Goal: Information Seeking & Learning: Find specific fact

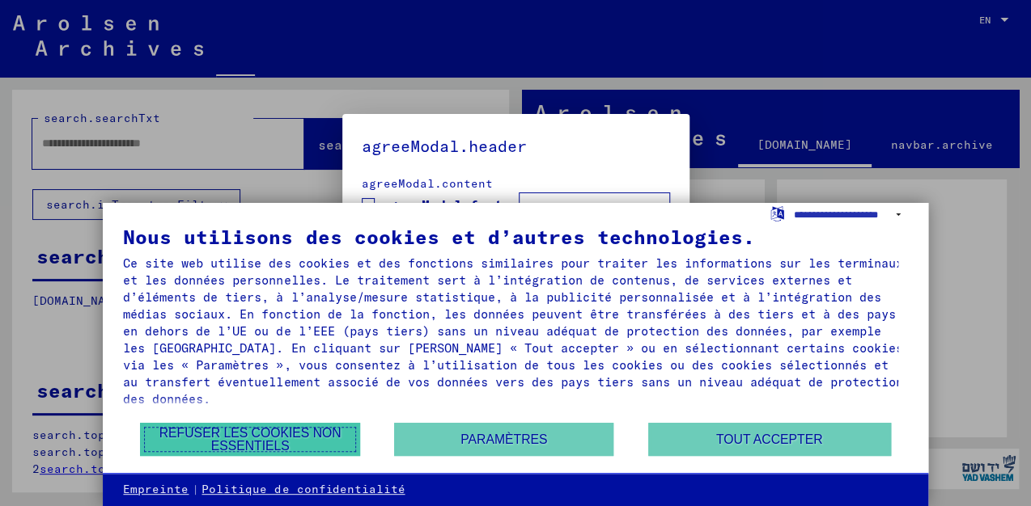
click at [270, 440] on button "Refuser les cookies non essentiels" at bounding box center [249, 439] width 219 height 33
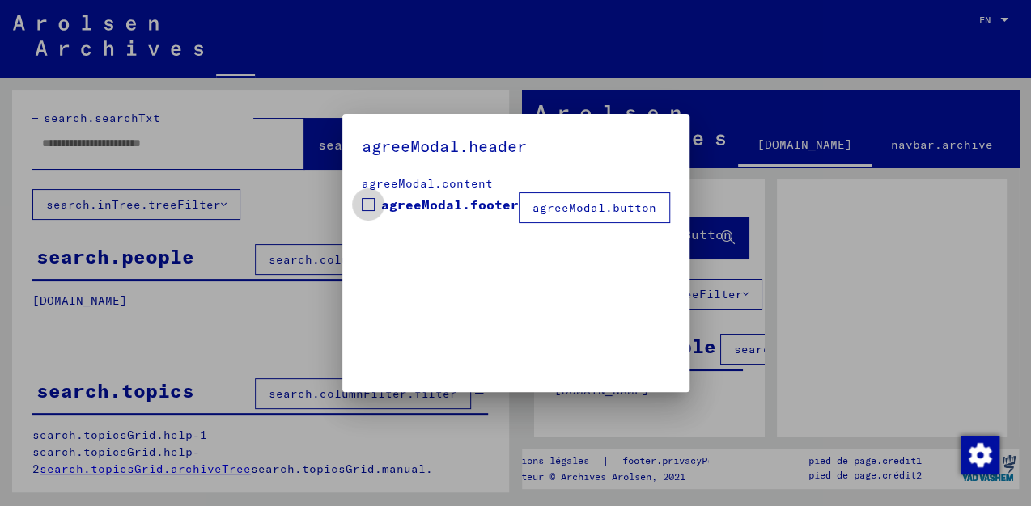
click at [369, 205] on span at bounding box center [368, 204] width 13 height 13
click at [574, 208] on button "agreeModal.button" at bounding box center [594, 208] width 151 height 31
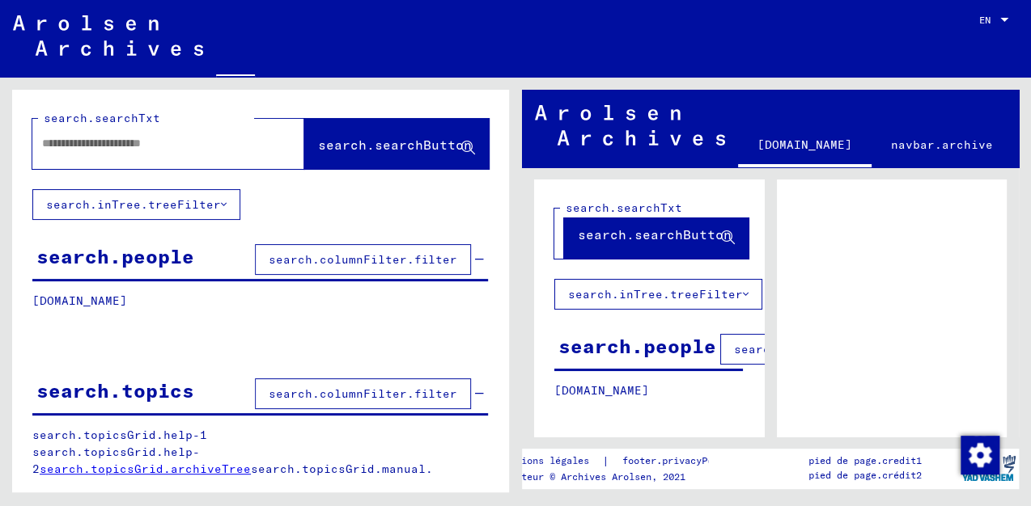
click at [343, 262] on span "search.columnFilter.filter" at bounding box center [363, 259] width 188 height 15
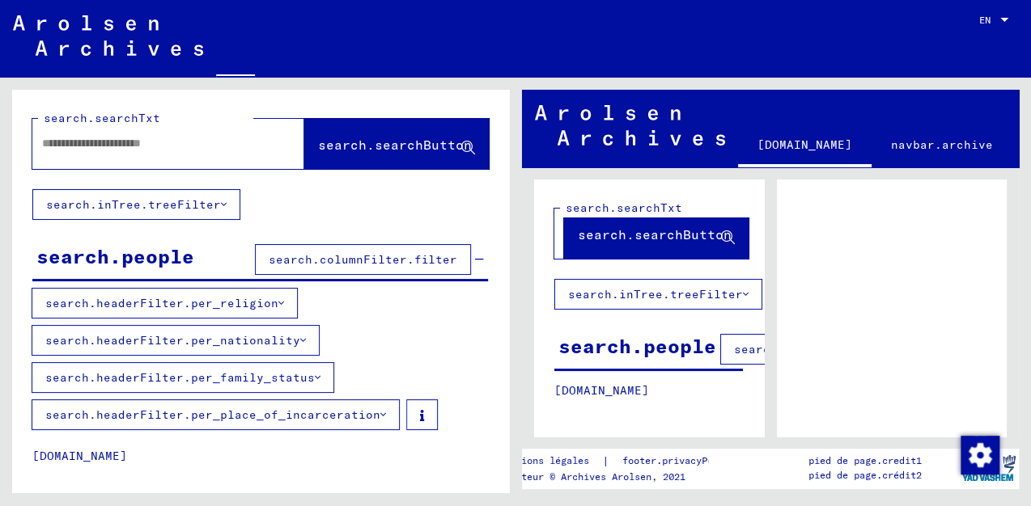
click at [278, 299] on icon at bounding box center [281, 303] width 6 height 11
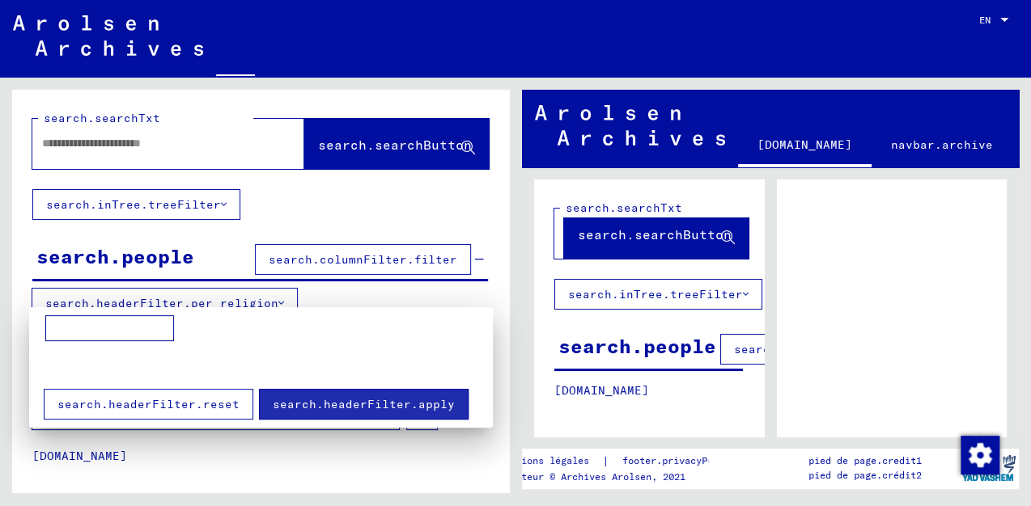
click at [282, 301] on div at bounding box center [515, 253] width 1031 height 506
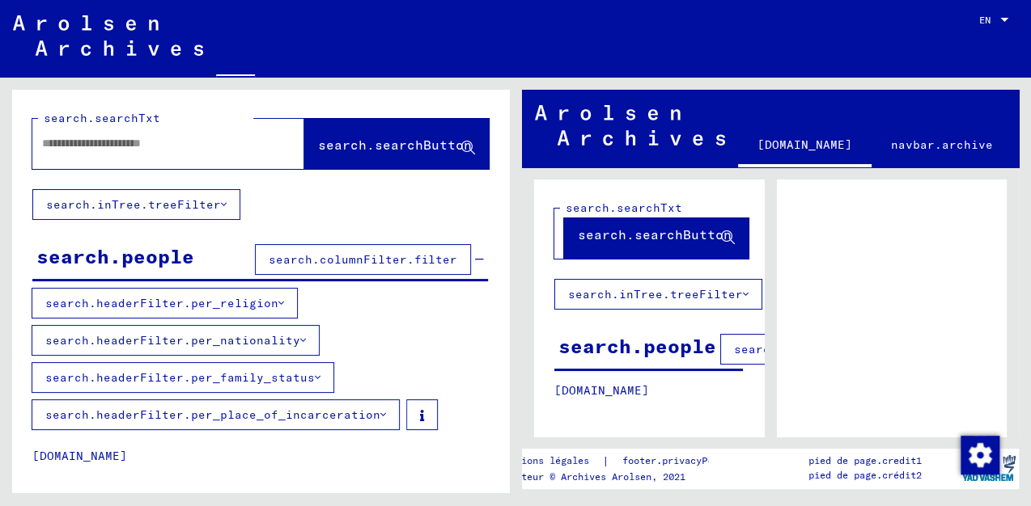
click at [380, 412] on icon at bounding box center [383, 414] width 6 height 11
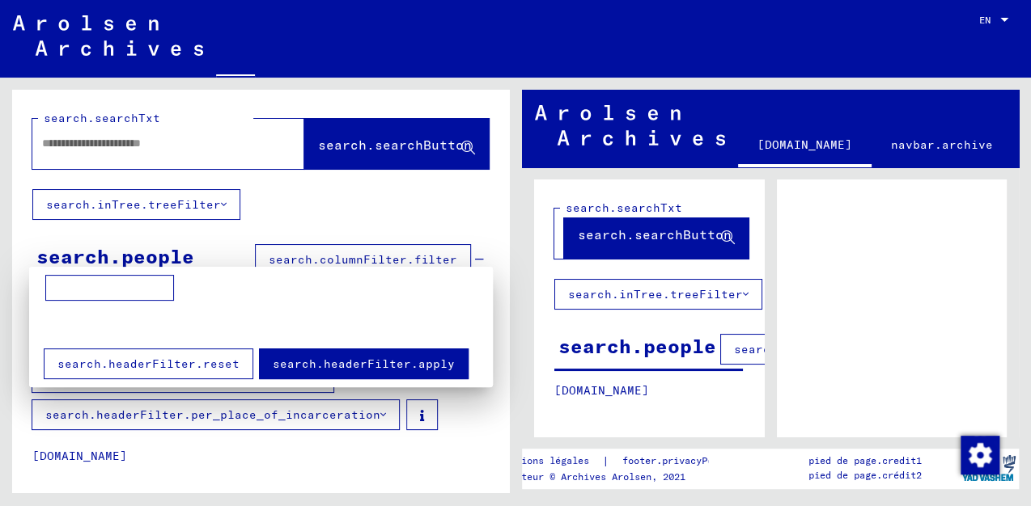
click at [380, 412] on div at bounding box center [515, 253] width 1031 height 506
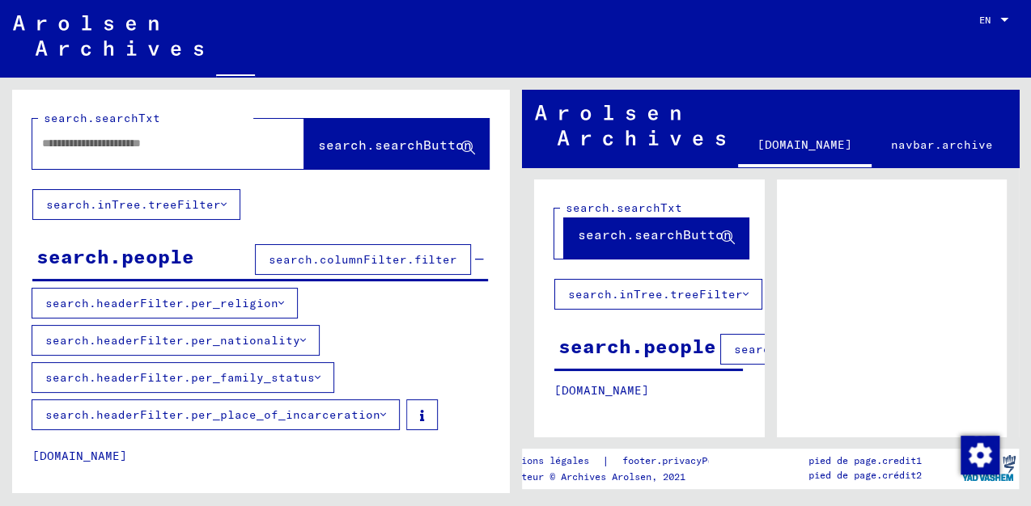
click at [316, 375] on icon at bounding box center [318, 377] width 6 height 11
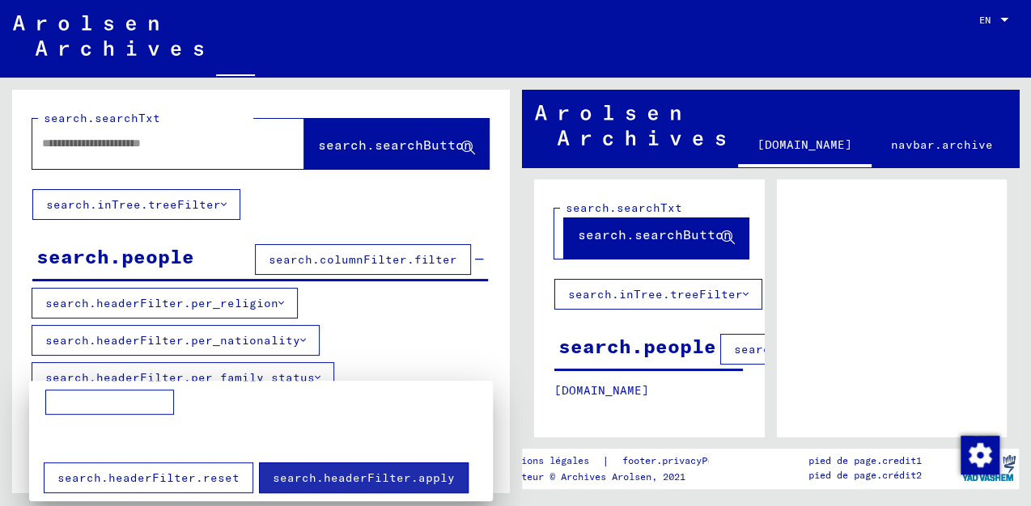
click at [316, 375] on div at bounding box center [515, 253] width 1031 height 506
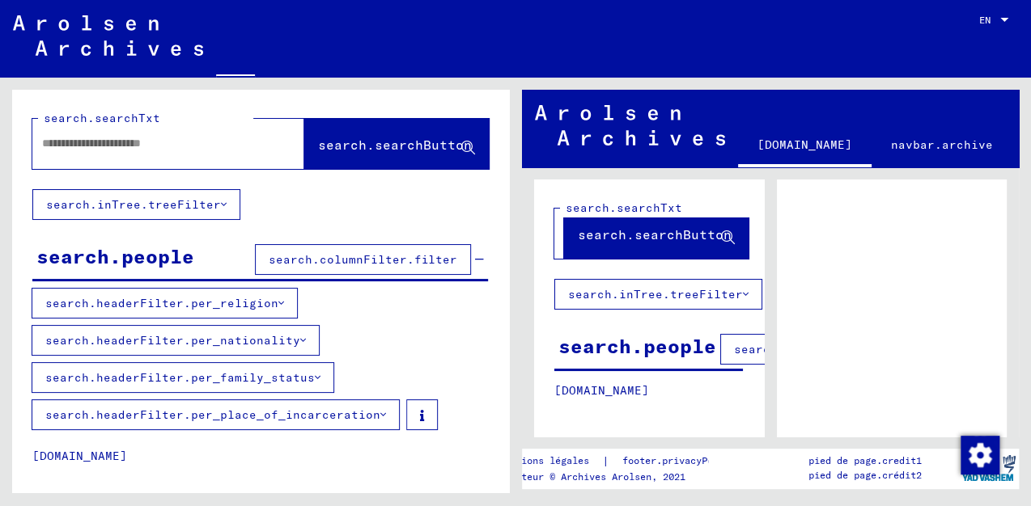
click at [380, 413] on icon at bounding box center [383, 414] width 6 height 11
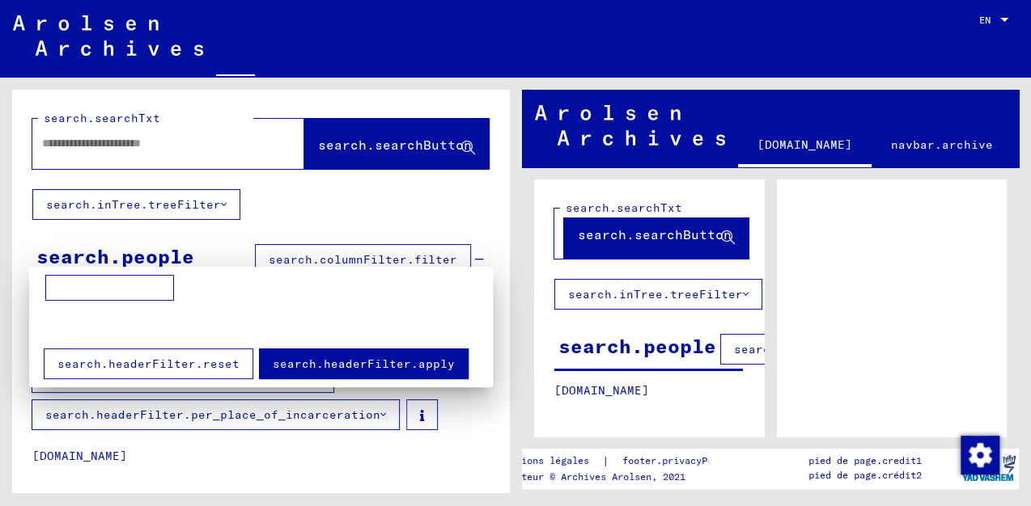
click at [81, 282] on input at bounding box center [109, 288] width 129 height 26
type input "******"
click at [303, 360] on span "search.headerFilter.apply" at bounding box center [364, 364] width 182 height 15
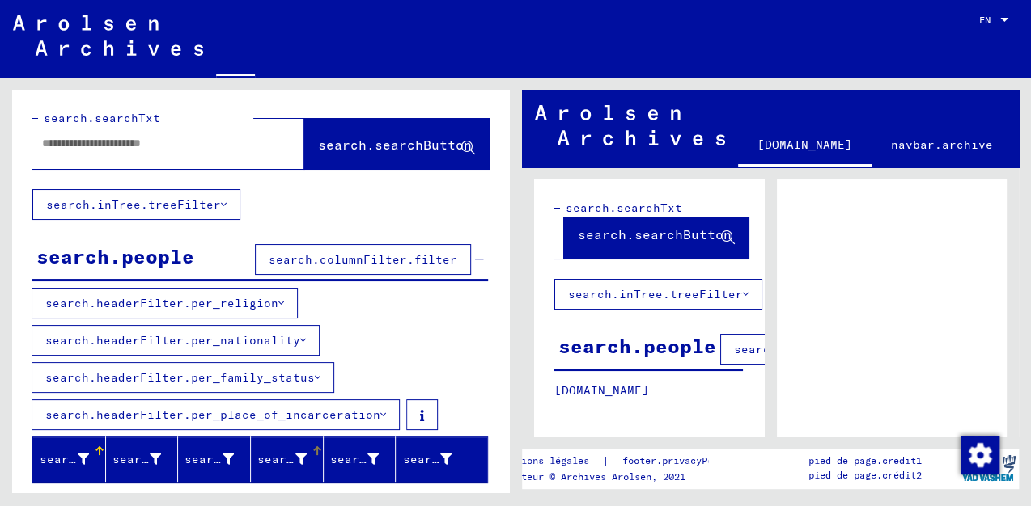
click at [257, 458] on font "search.peopleGrid.placeBirth" at bounding box center [359, 459] width 204 height 15
